Goal: Use online tool/utility: Utilize a website feature to perform a specific function

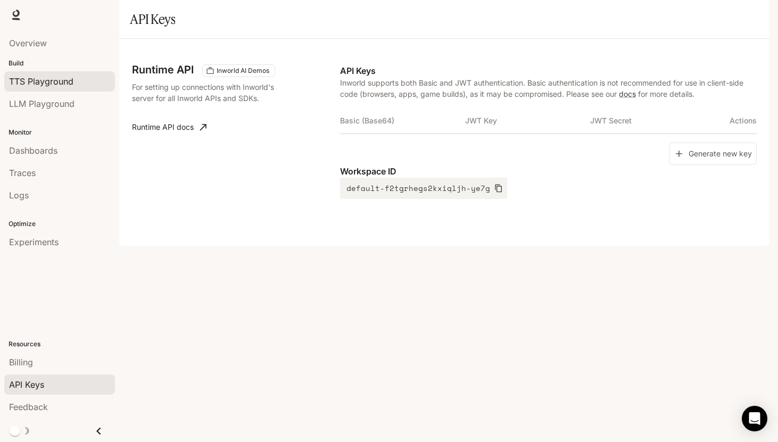
click at [44, 86] on span "TTS Playground" at bounding box center [41, 81] width 64 height 13
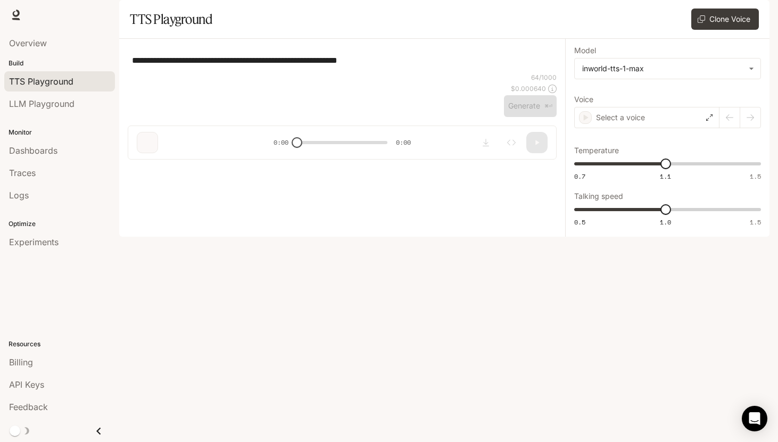
type textarea "**********"
type input "****"
type input "***"
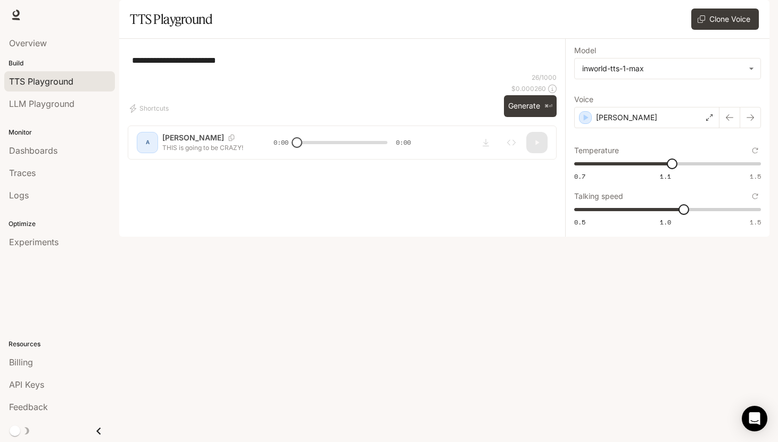
drag, startPoint x: 259, startPoint y: 93, endPoint x: 125, endPoint y: 79, distance: 134.8
click at [125, 79] on div "**********" at bounding box center [342, 103] width 446 height 129
type textarea "*********"
click at [702, 128] on div "[PERSON_NAME]" at bounding box center [646, 117] width 145 height 21
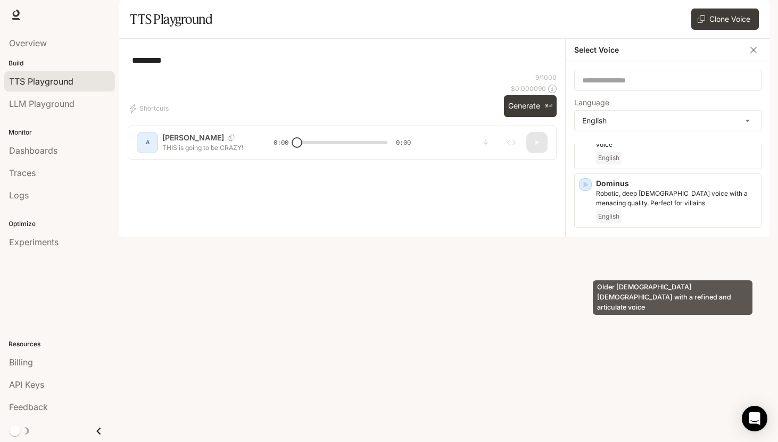
scroll to position [268, 0]
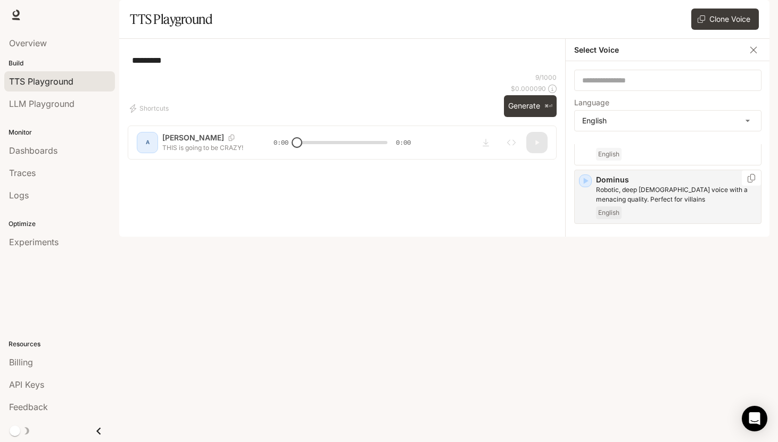
click at [583, 186] on icon "button" at bounding box center [585, 181] width 11 height 11
click at [582, 343] on icon "button" at bounding box center [585, 337] width 11 height 11
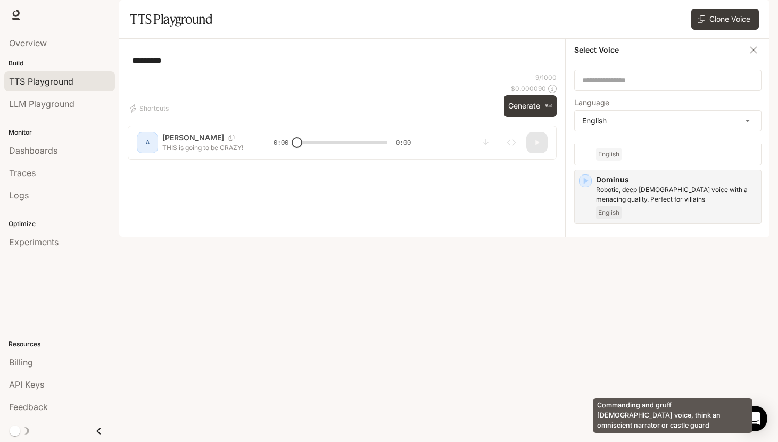
click at [668, 361] on p "Commanding and gruff [DEMOGRAPHIC_DATA] voice, think an omniscient narrator or …" at bounding box center [676, 351] width 161 height 19
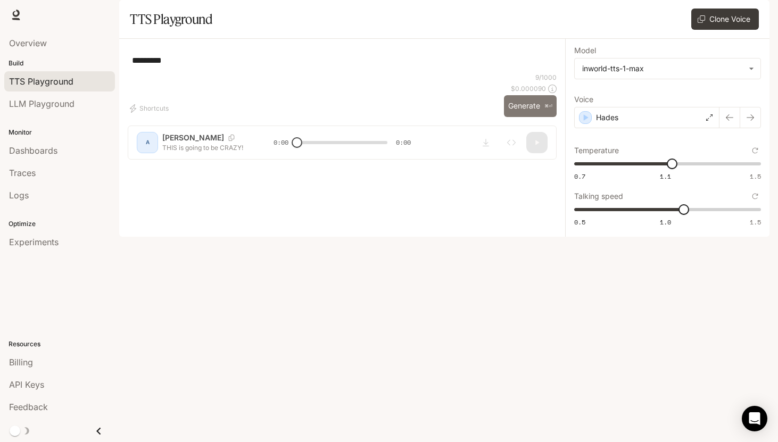
click at [527, 117] on button "Generate ⌘⏎" at bounding box center [530, 106] width 53 height 22
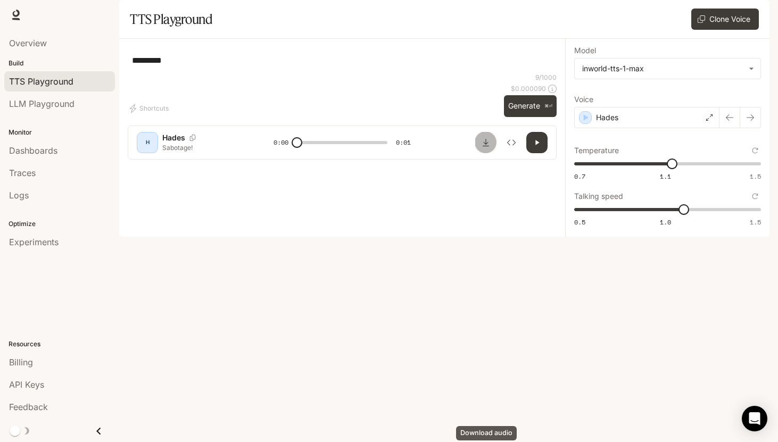
click at [487, 147] on icon "Download audio" at bounding box center [486, 142] width 9 height 9
click at [511, 117] on button "Generate ⌘⏎" at bounding box center [530, 106] width 53 height 22
click at [711, 128] on div "Hades" at bounding box center [646, 117] width 145 height 21
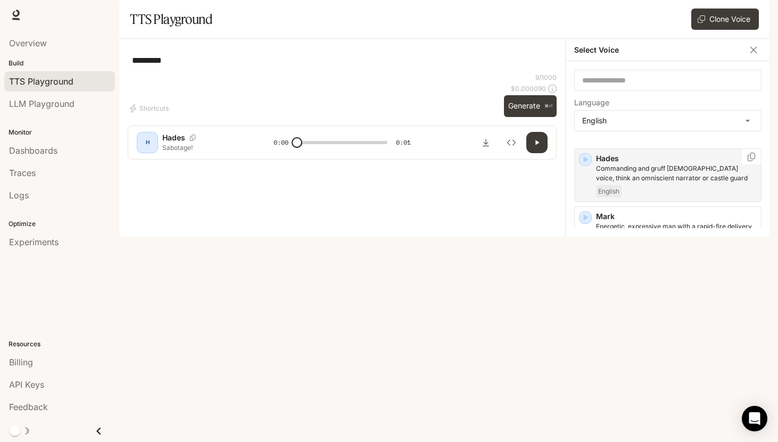
scroll to position [447, 0]
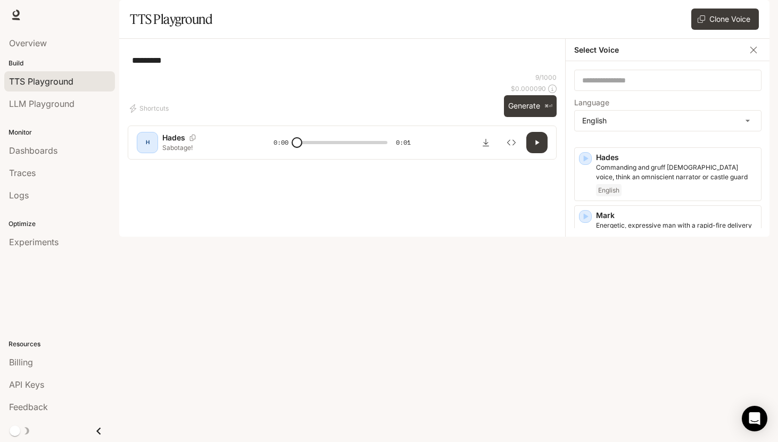
click at [586, 271] on icon "button" at bounding box center [585, 265] width 11 height 11
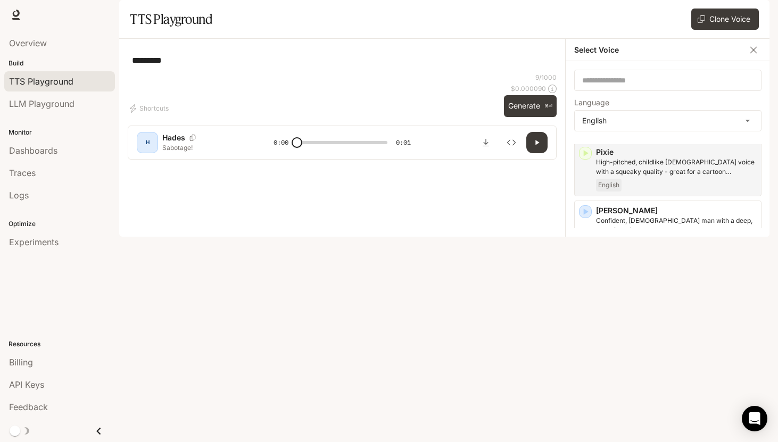
scroll to position [634, 0]
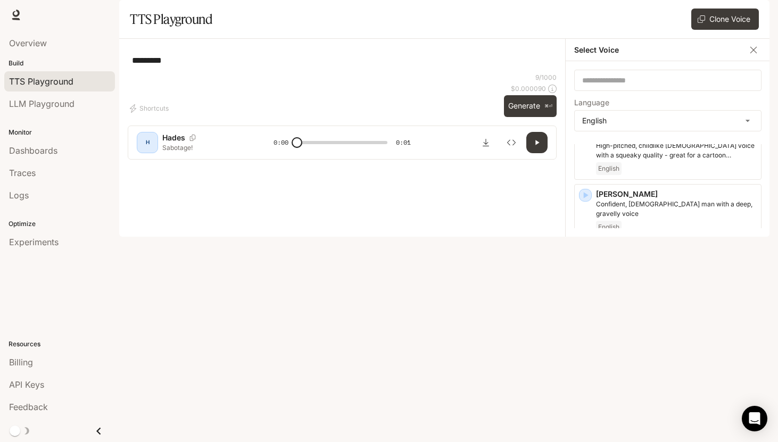
click at [589, 318] on icon "button" at bounding box center [585, 312] width 11 height 11
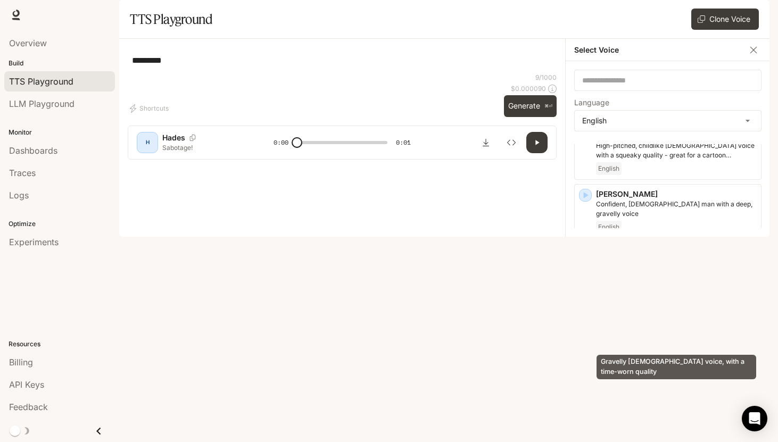
click at [637, 336] on p "Gravelly [DEMOGRAPHIC_DATA] voice, with a time-worn quality" at bounding box center [676, 326] width 161 height 19
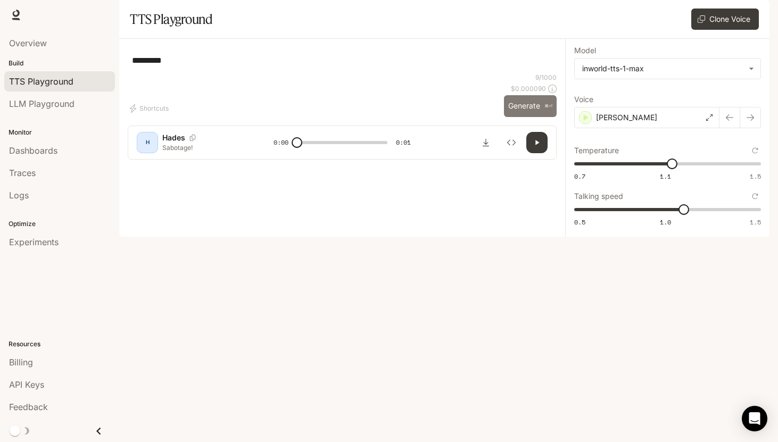
click at [533, 117] on button "Generate ⌘⏎" at bounding box center [530, 106] width 53 height 22
click at [649, 128] on div "[PERSON_NAME]" at bounding box center [646, 117] width 145 height 21
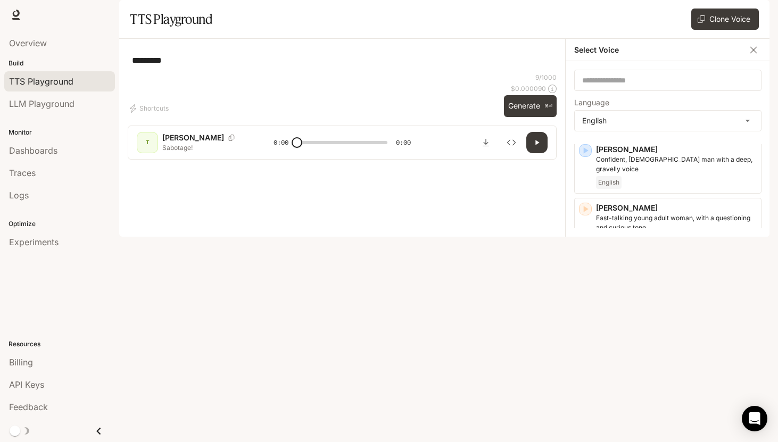
scroll to position [680, 0]
click at [584, 329] on icon "button" at bounding box center [586, 325] width 5 height 6
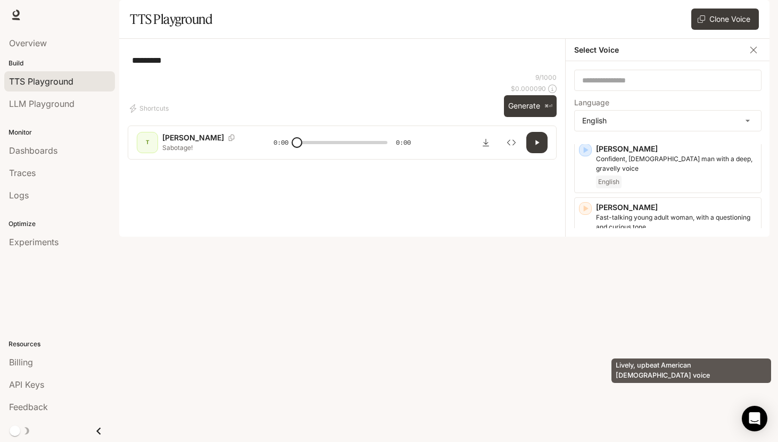
click at [637, 342] on p "Lively, upbeat American [DEMOGRAPHIC_DATA] voice" at bounding box center [676, 339] width 161 height 19
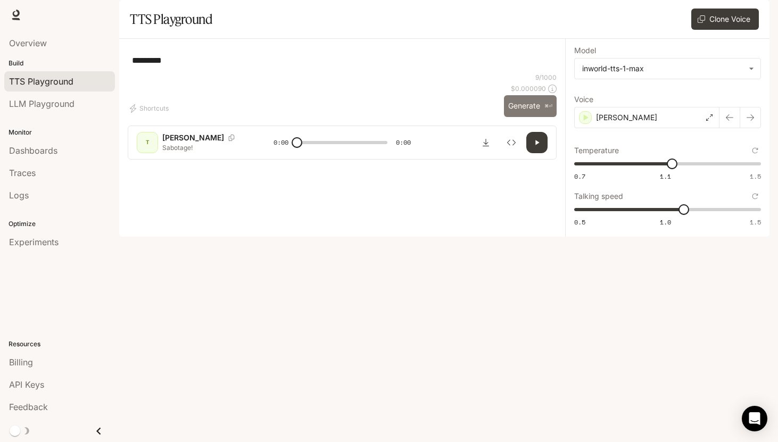
click at [522, 117] on button "Generate ⌘⏎" at bounding box center [530, 106] width 53 height 22
type input "*"
click at [707, 121] on icon at bounding box center [709, 117] width 6 height 6
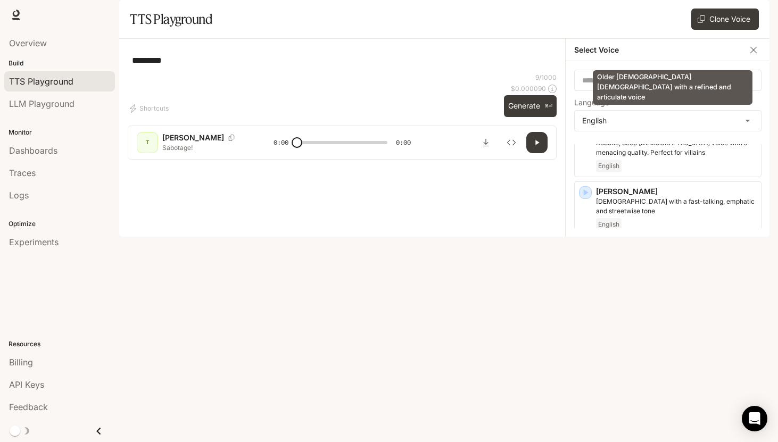
scroll to position [333, 0]
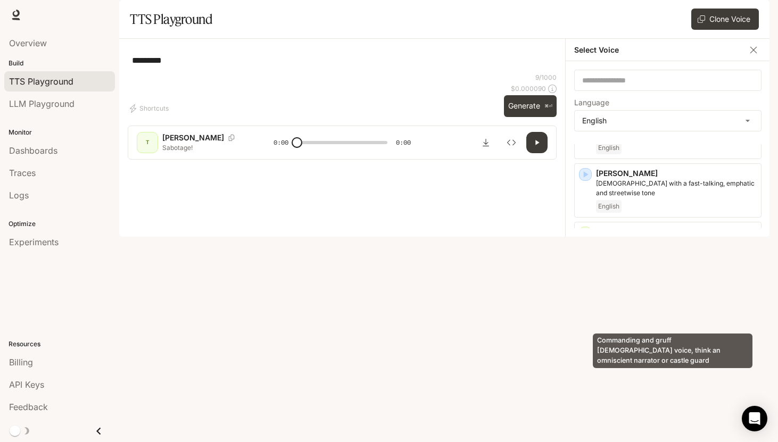
click at [612, 296] on p "Commanding and gruff [DEMOGRAPHIC_DATA] voice, think an omniscient narrator or …" at bounding box center [676, 286] width 161 height 19
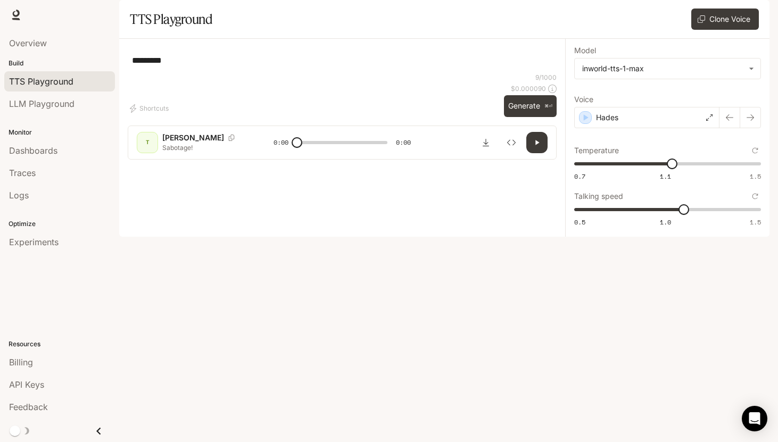
drag, startPoint x: 192, startPoint y: 92, endPoint x: 129, endPoint y: 89, distance: 62.3
click at [129, 73] on div "********* * ​" at bounding box center [342, 60] width 429 height 26
type textarea "**********"
drag, startPoint x: 523, startPoint y: 370, endPoint x: 511, endPoint y: 367, distance: 12.1
click at [523, 117] on button "Generate ⌘⏎" at bounding box center [530, 106] width 53 height 22
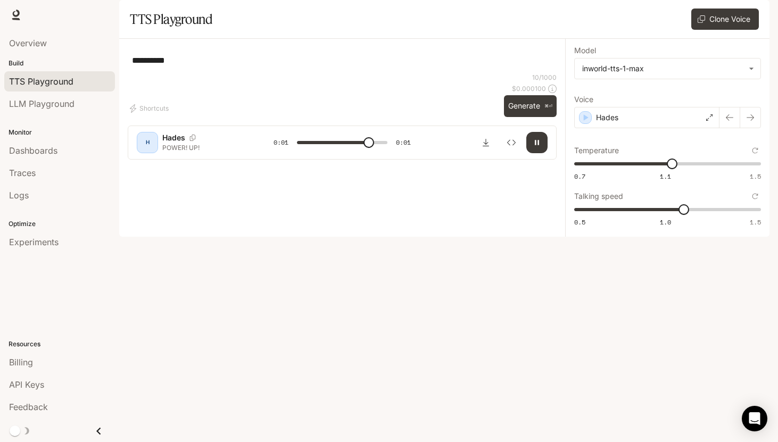
type input "*"
click at [168, 67] on textarea "**********" at bounding box center [342, 60] width 420 height 12
type textarea "*********"
click at [520, 117] on button "Generate ⌘⏎" at bounding box center [530, 106] width 53 height 22
click at [713, 128] on div "Hades" at bounding box center [646, 117] width 145 height 21
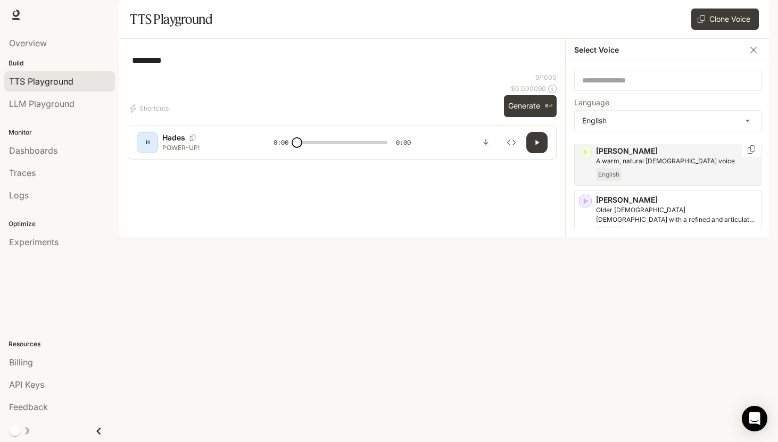
scroll to position [202, 0]
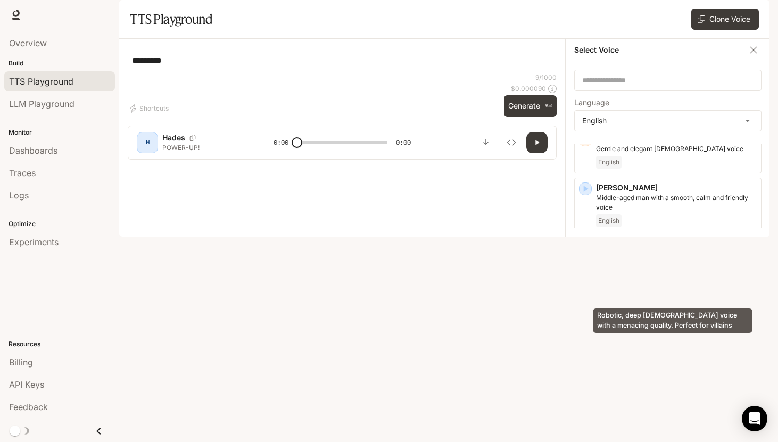
click at [626, 271] on p "Robotic, deep [DEMOGRAPHIC_DATA] voice with a menacing quality. Perfect for vil…" at bounding box center [676, 261] width 161 height 19
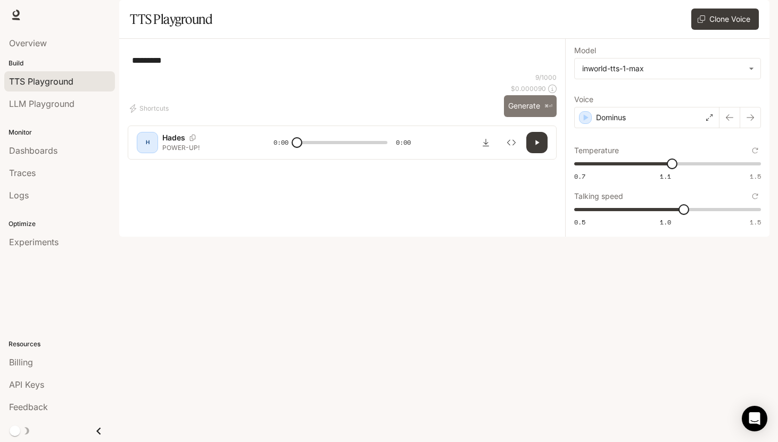
click at [525, 117] on button "Generate ⌘⏎" at bounding box center [530, 106] width 53 height 22
type input "*"
click at [629, 128] on div "Dominus" at bounding box center [646, 117] width 145 height 21
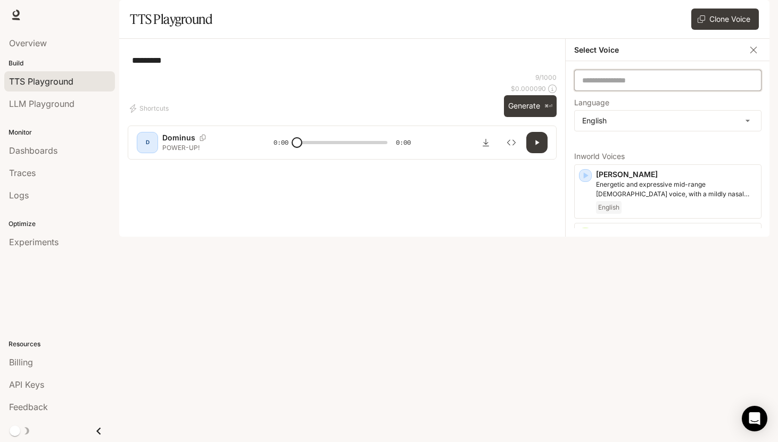
click at [616, 86] on input "text" at bounding box center [668, 80] width 186 height 11
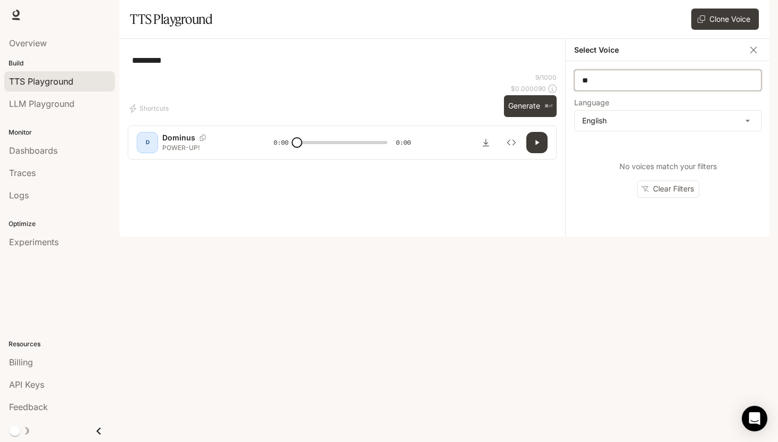
type input "*"
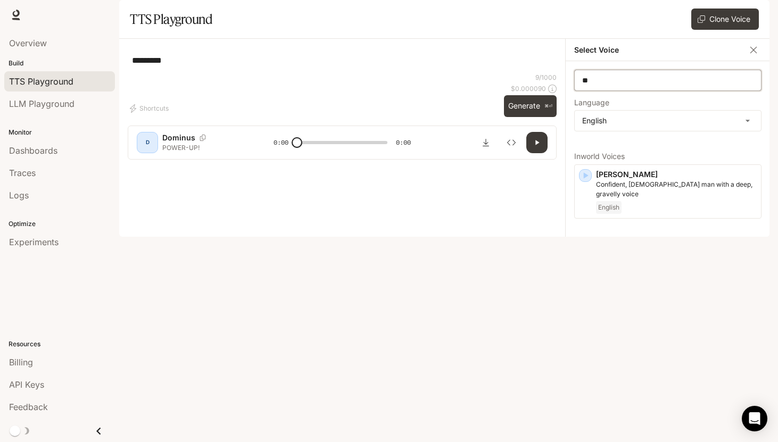
type input "*"
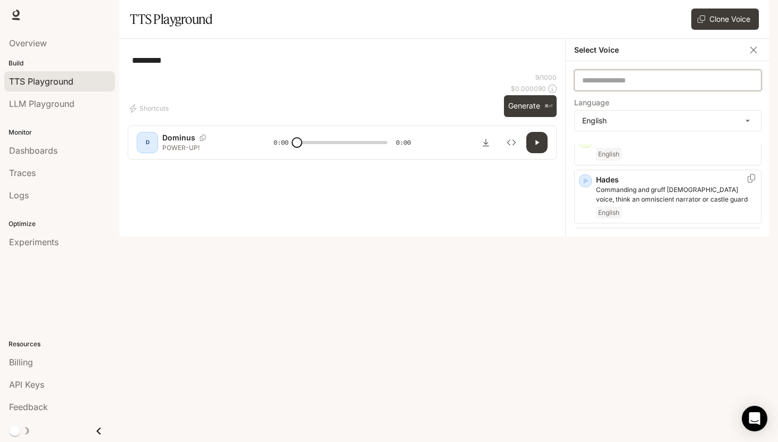
scroll to position [429, 0]
click at [579, 240] on div "button" at bounding box center [585, 234] width 12 height 12
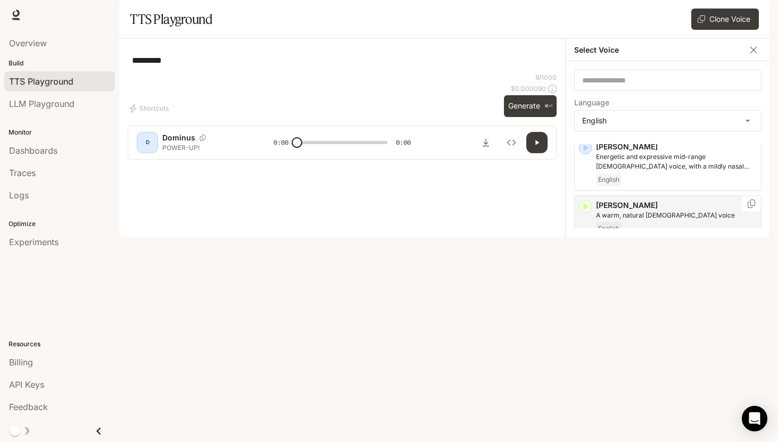
scroll to position [69, 0]
